Goal: Task Accomplishment & Management: Manage account settings

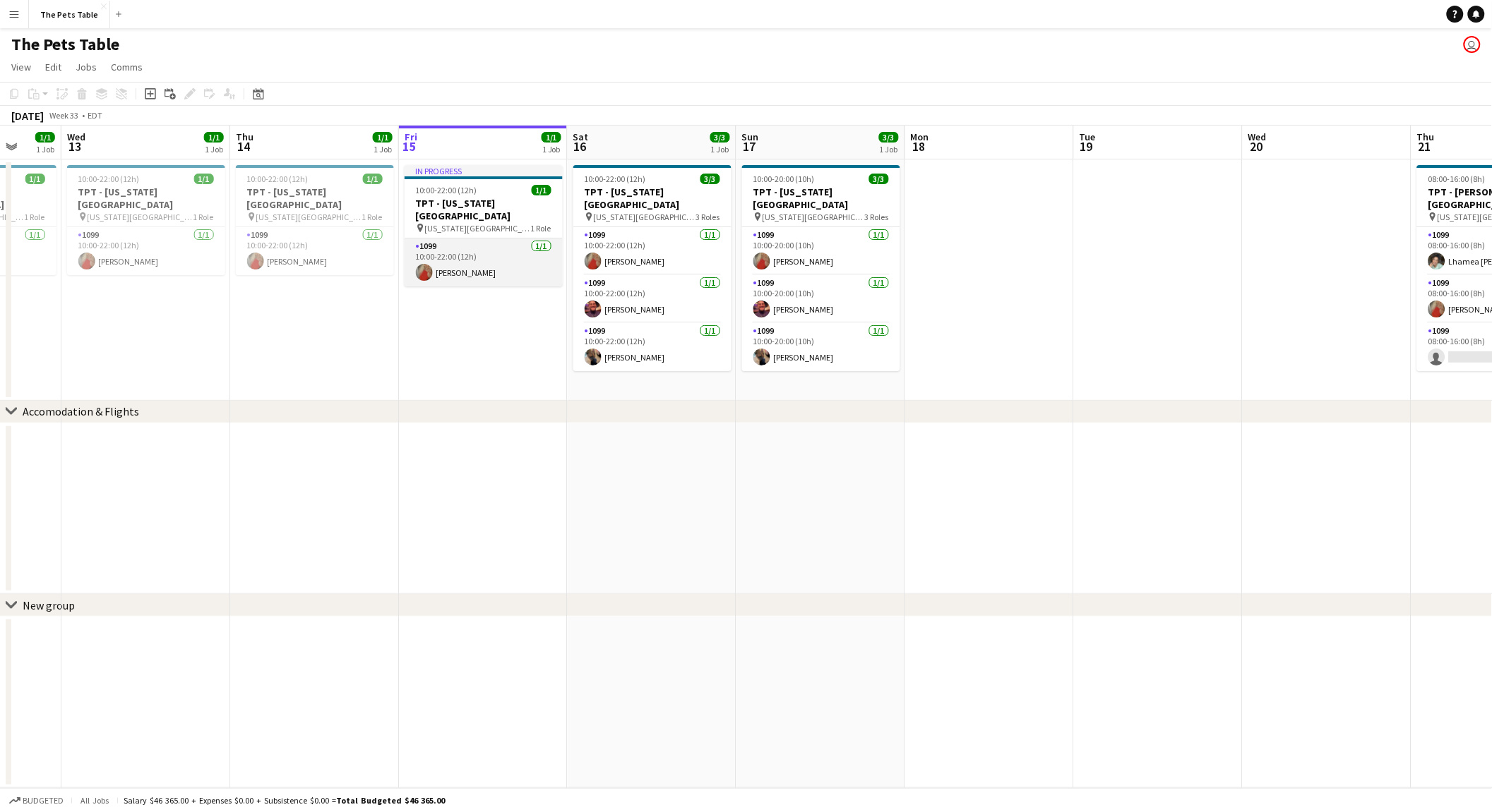
scroll to position [0, 389]
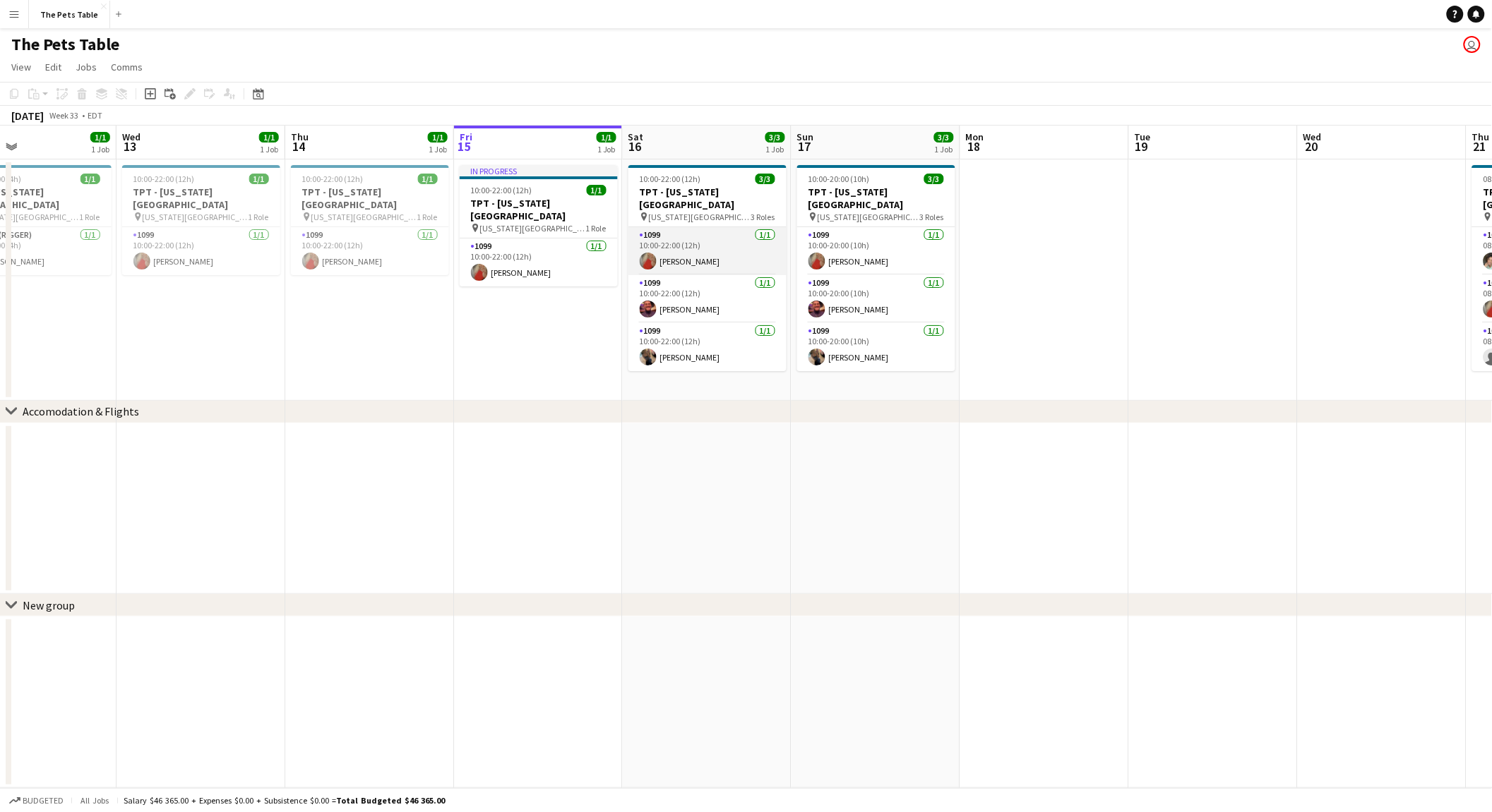
click at [699, 245] on app-card-role "1099 [DATE] 10:00-22:00 (12h) [PERSON_NAME]" at bounding box center [707, 251] width 158 height 48
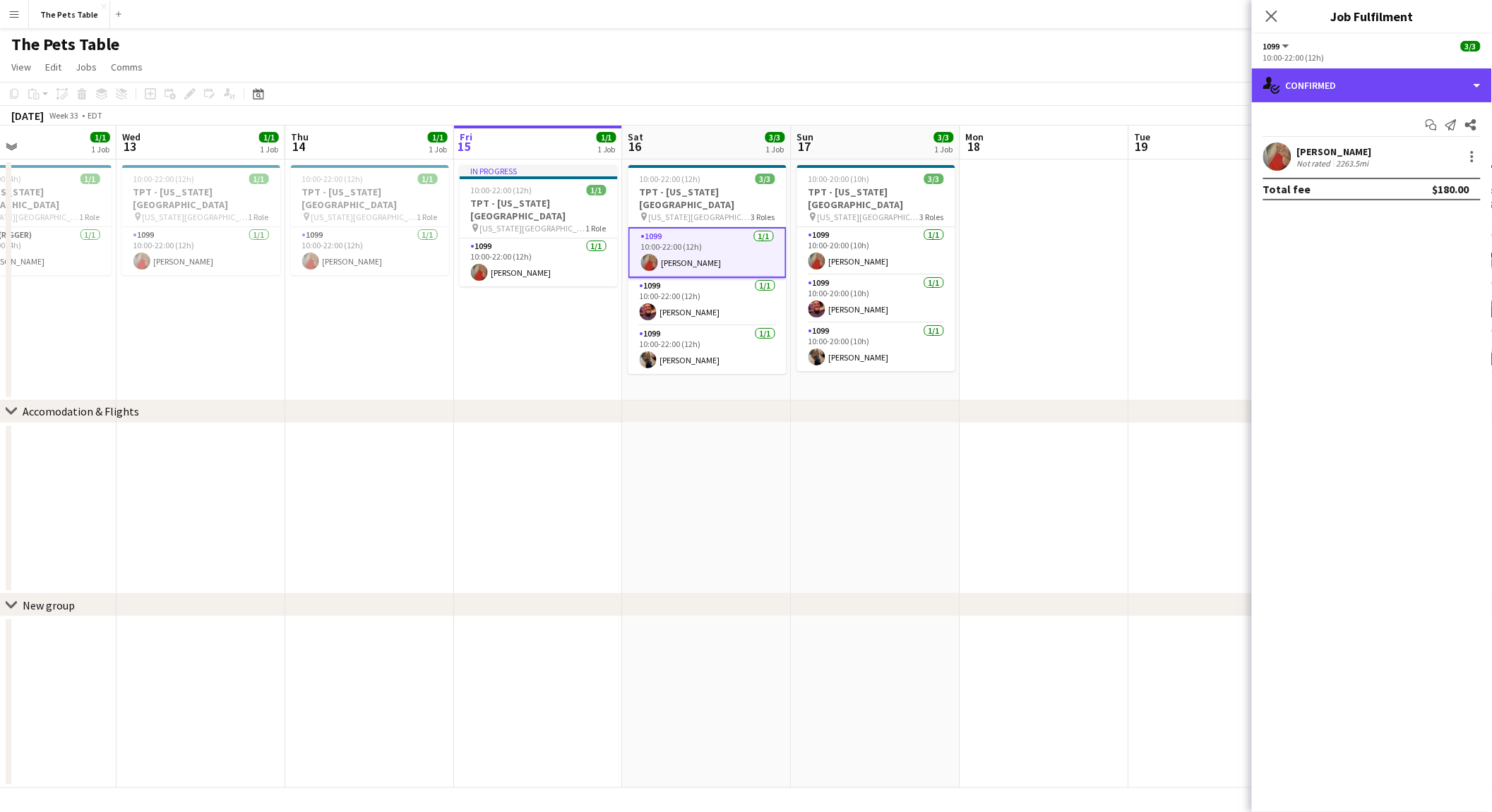
drag, startPoint x: 1464, startPoint y: 81, endPoint x: 1456, endPoint y: 150, distance: 69.5
click at [1464, 81] on div "single-neutral-actions-check-2 Confirmed" at bounding box center [1372, 85] width 240 height 34
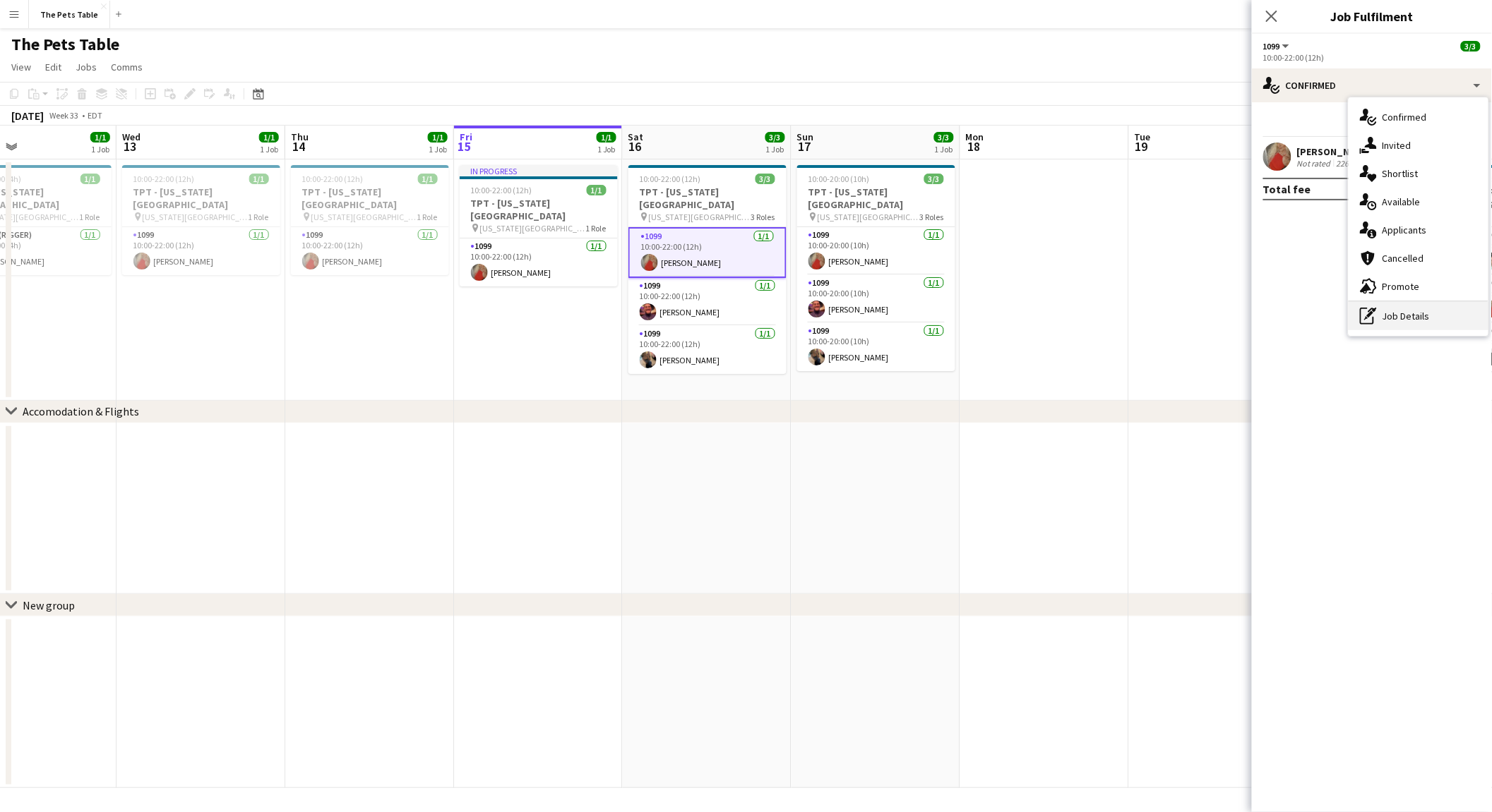
click at [1426, 318] on div "pen-write Job Details" at bounding box center [1419, 316] width 140 height 28
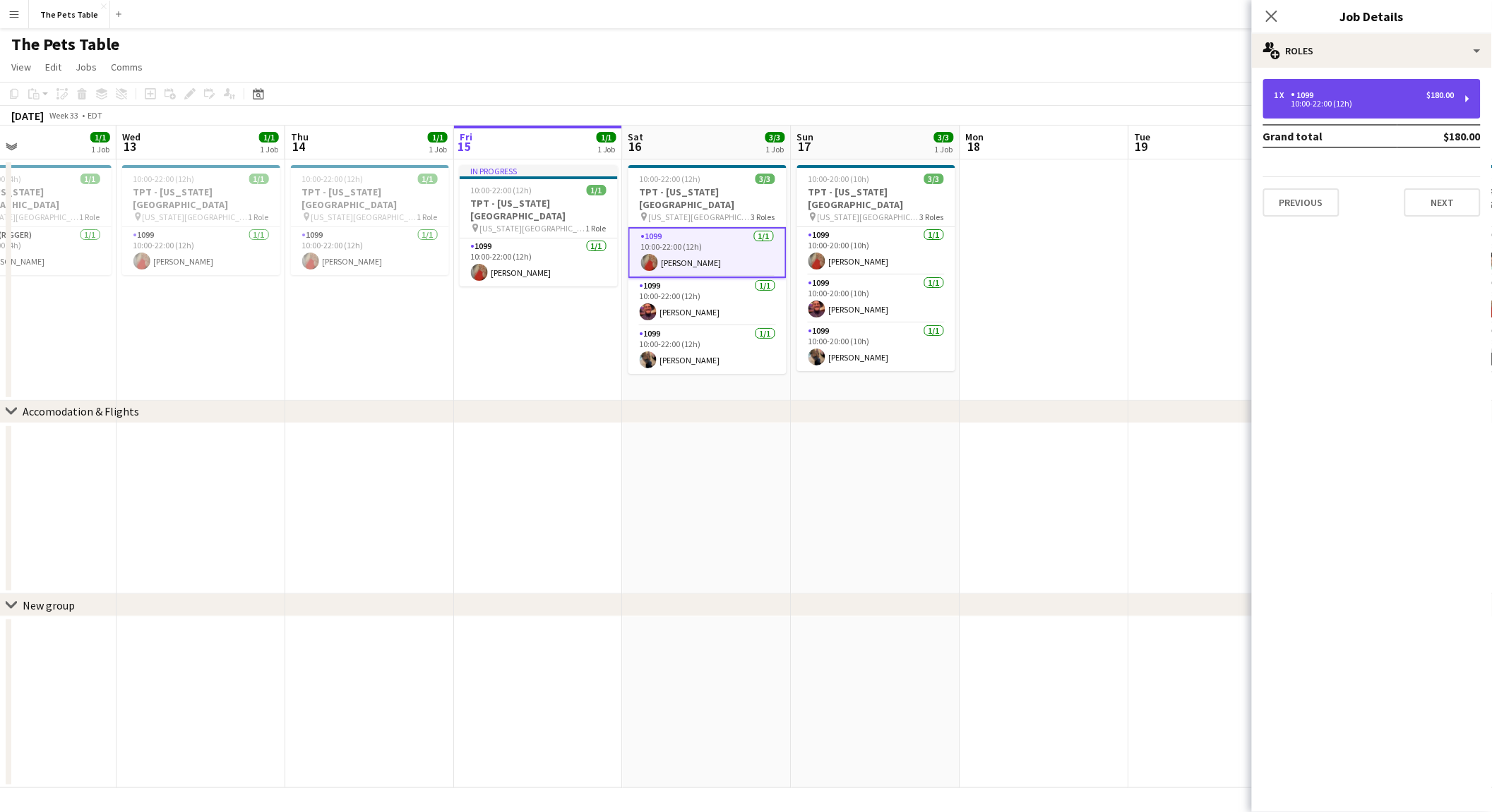
click at [1331, 100] on div "10:00-22:00 (12h)" at bounding box center [1364, 104] width 180 height 7
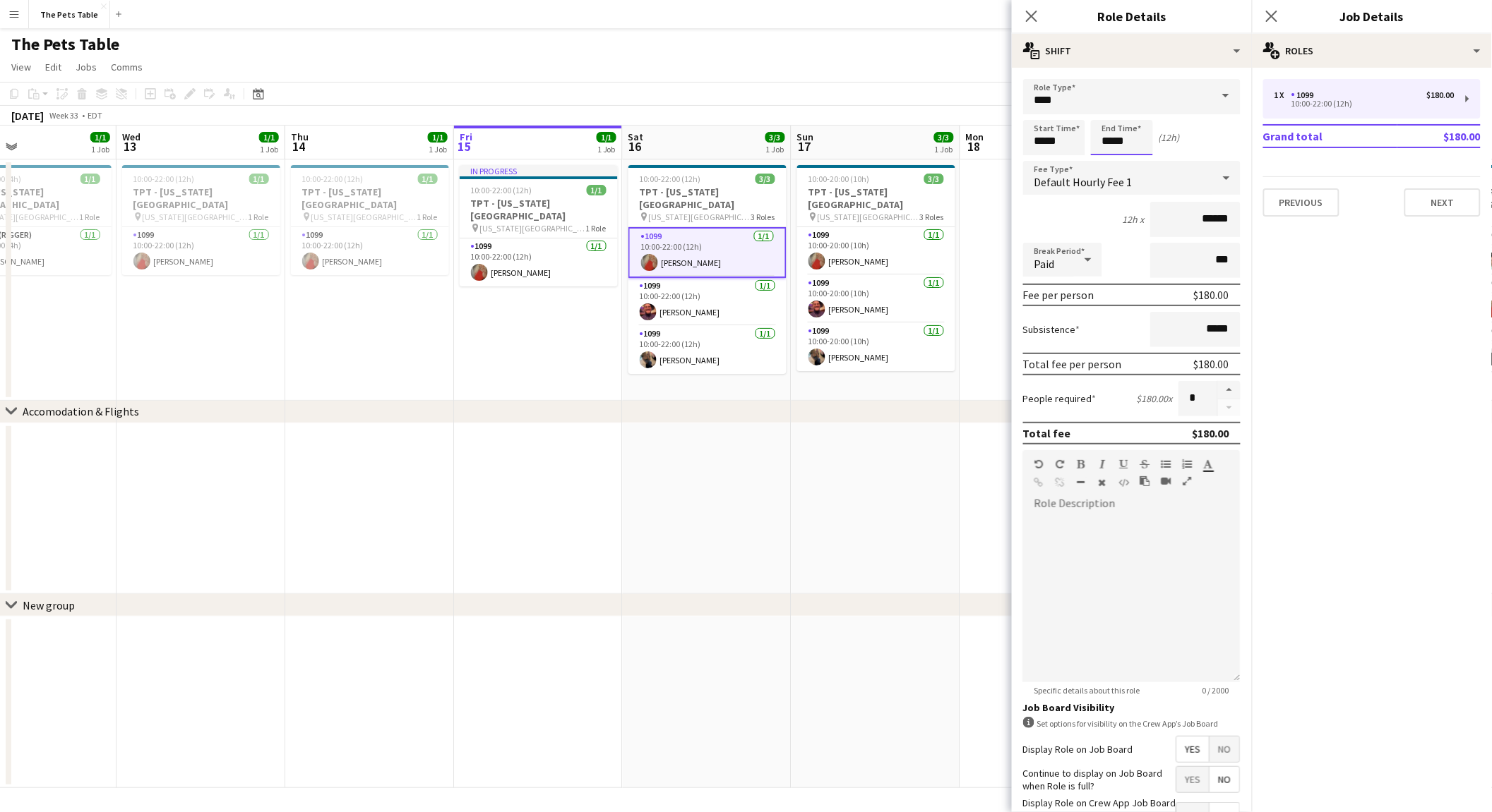
click at [1147, 138] on input "*****" at bounding box center [1122, 137] width 62 height 35
click at [1110, 161] on div at bounding box center [1107, 162] width 28 height 14
type input "*****"
click at [1110, 161] on div at bounding box center [1107, 162] width 28 height 14
click at [1280, 16] on app-icon "Close pop-in" at bounding box center [1272, 16] width 17 height 17
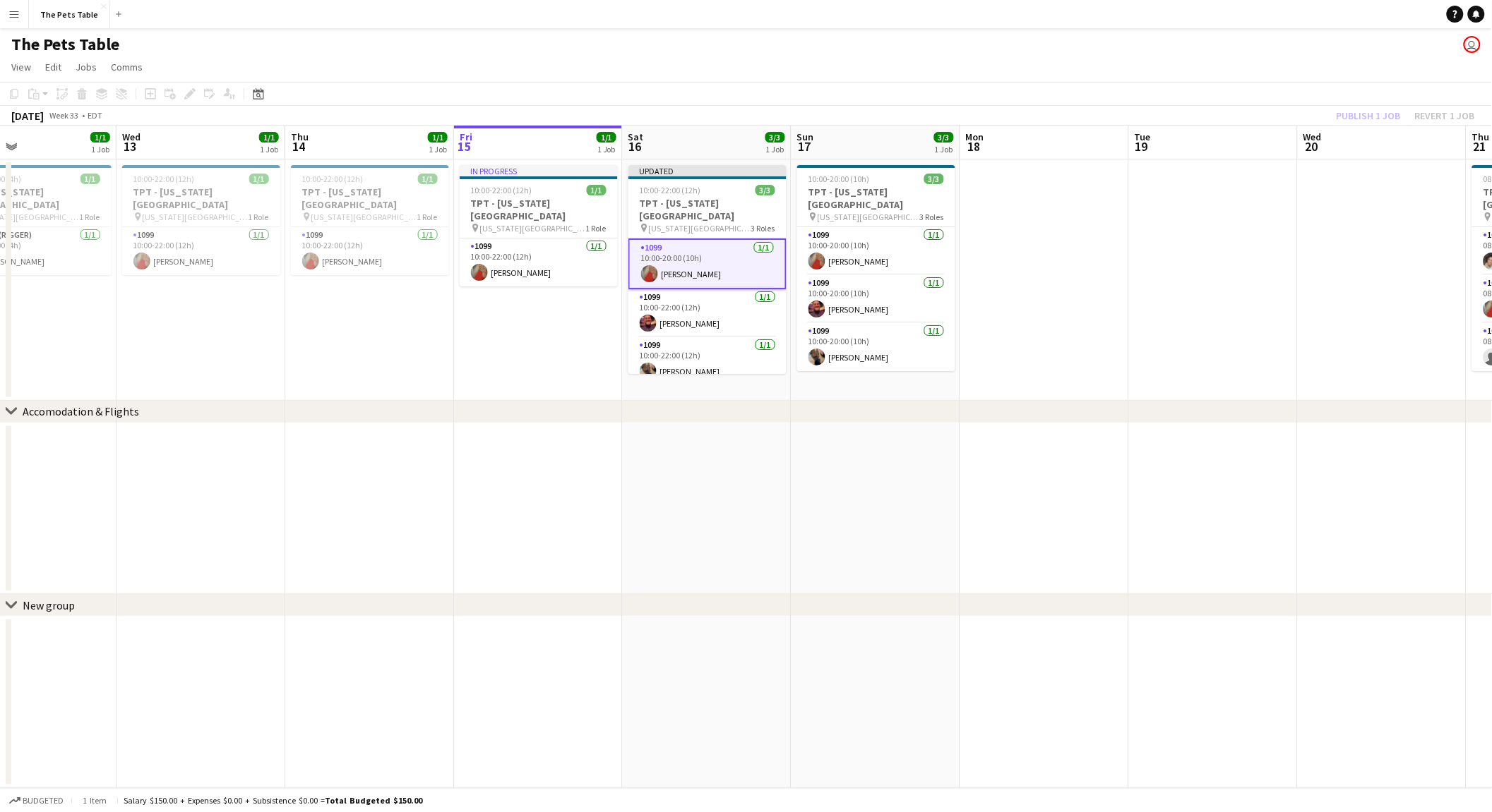
click at [1366, 118] on div "Publish 1 job Revert 1 job" at bounding box center [1405, 115] width 172 height 18
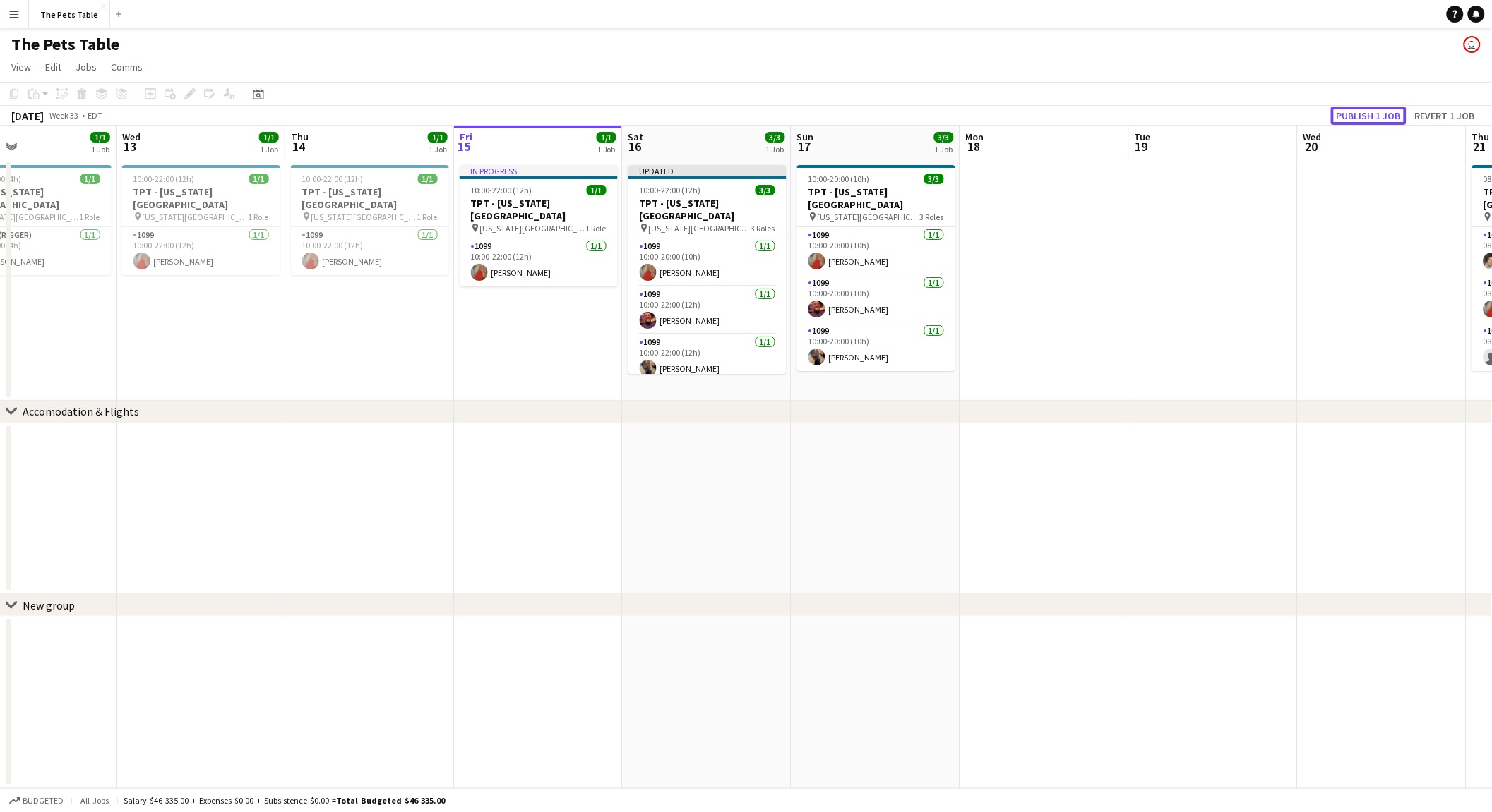
click at [1366, 118] on button "Publish 1 job" at bounding box center [1368, 115] width 75 height 18
